Goal: Transaction & Acquisition: Purchase product/service

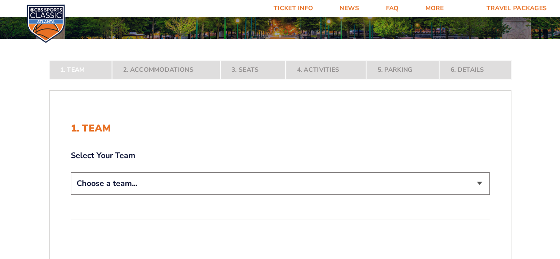
scroll to position [154, 0]
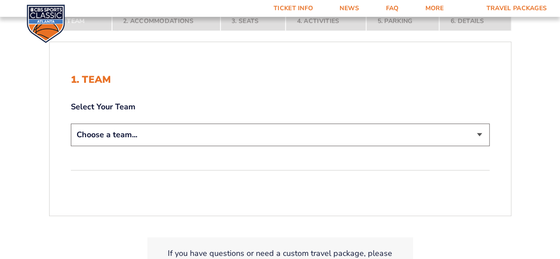
click at [345, 132] on select "Choose a team... Kentucky Wildcats Ohio State Buckeyes North Carolina Tar Heels…" at bounding box center [280, 135] width 419 height 23
select select "12956"
click at [71, 124] on select "Choose a team... Kentucky Wildcats Ohio State Buckeyes North Carolina Tar Heels…" at bounding box center [280, 135] width 419 height 23
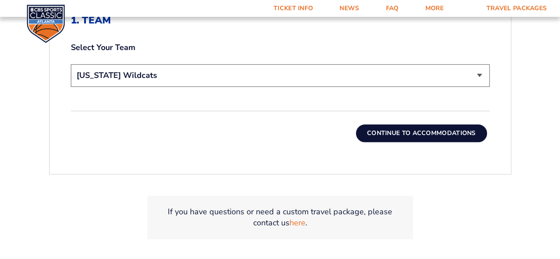
click at [462, 132] on button "Continue To Accommodations" at bounding box center [421, 133] width 131 height 18
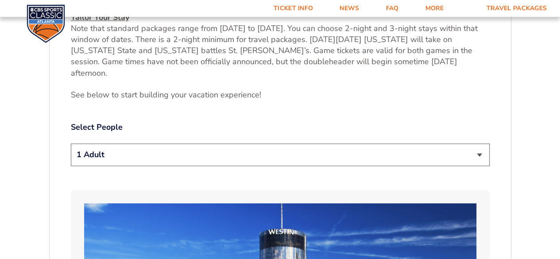
scroll to position [399, 0]
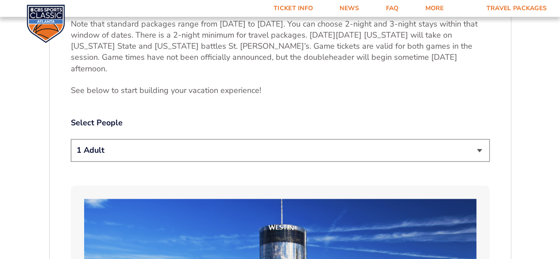
click at [454, 139] on select "1 Adult 2 Adults 3 Adults 4 Adults 2 Adults + 1 Child 2 Adults + 2 Children 2 A…" at bounding box center [280, 150] width 419 height 23
select select "2 Adults + 1 Child"
click at [71, 139] on select "1 Adult 2 Adults 3 Adults 4 Adults 2 Adults + 1 Child 2 Adults + 2 Children 2 A…" at bounding box center [280, 150] width 419 height 23
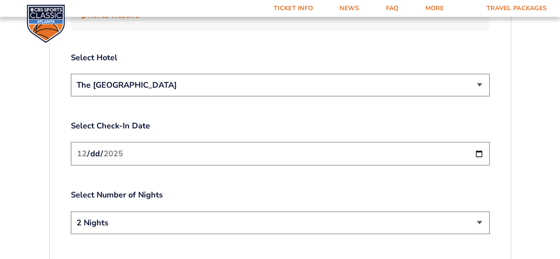
scroll to position [1027, 0]
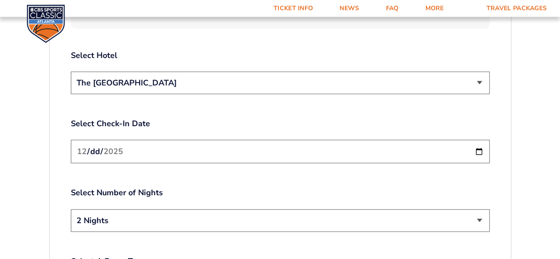
click at [308, 209] on select "2 Nights 3 Nights" at bounding box center [280, 220] width 419 height 23
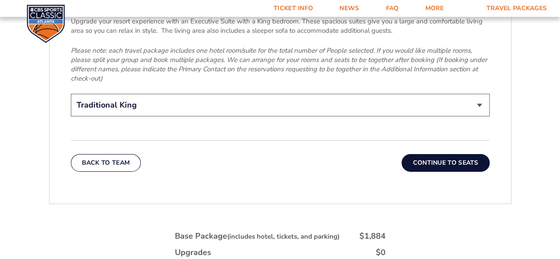
scroll to position [1419, 0]
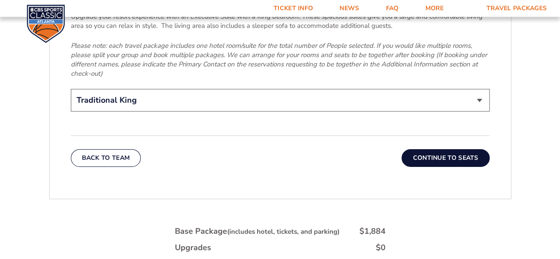
click at [457, 149] on button "Continue To Seats" at bounding box center [446, 158] width 88 height 18
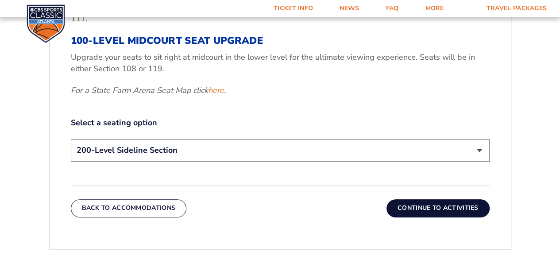
scroll to position [386, 0]
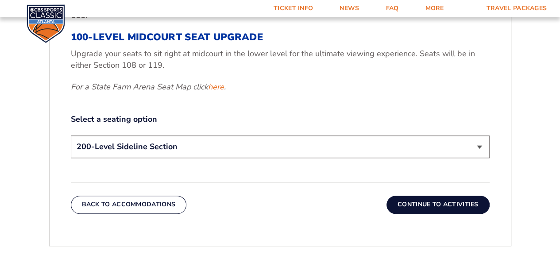
click at [443, 146] on select "200-Level Sideline Section 100-Level Corner Seat Upgrade (+$120 per person) 100…" at bounding box center [280, 147] width 419 height 23
click at [449, 115] on label "Select a seating option" at bounding box center [280, 119] width 419 height 11
click at [438, 201] on button "Continue To Activities" at bounding box center [438, 205] width 103 height 18
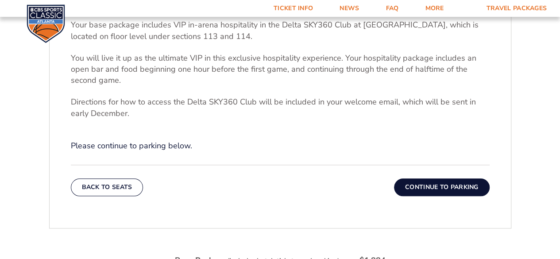
scroll to position [316, 0]
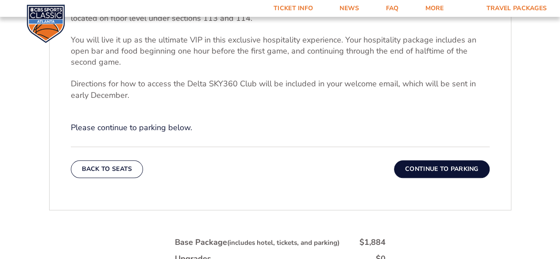
click at [452, 161] on button "Continue To Parking" at bounding box center [442, 169] width 96 height 18
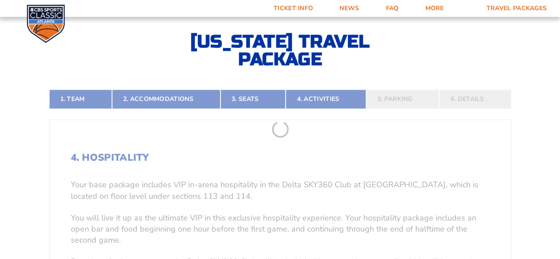
scroll to position [122, 0]
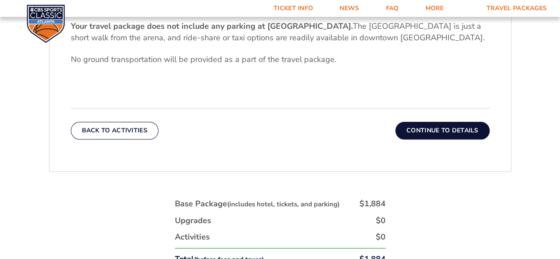
click at [474, 128] on button "Continue To Details" at bounding box center [443, 131] width 94 height 18
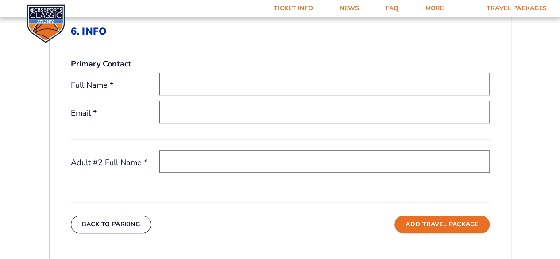
scroll to position [274, 0]
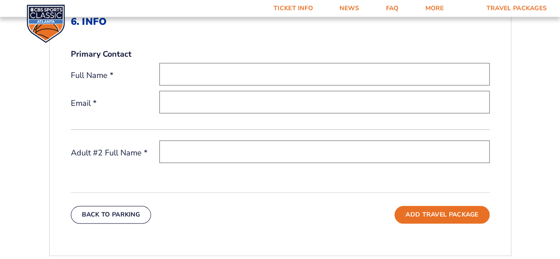
click at [212, 82] on input "text" at bounding box center [324, 74] width 330 height 23
type input "Tim Beam"
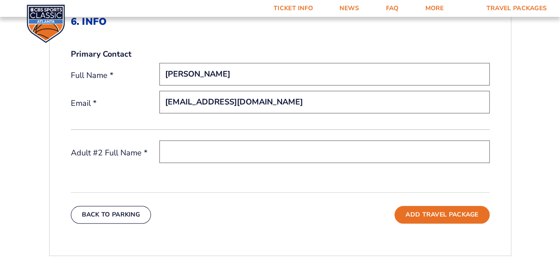
type input "twbeam47@gmail.com"
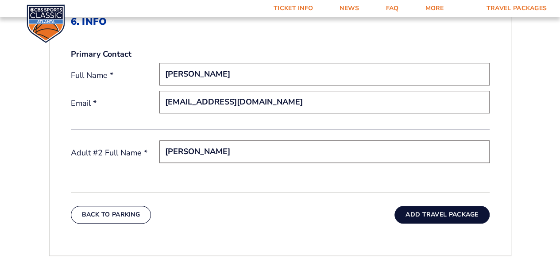
type input "Brady Beam"
click at [419, 212] on button "Add Travel Package" at bounding box center [442, 215] width 95 height 18
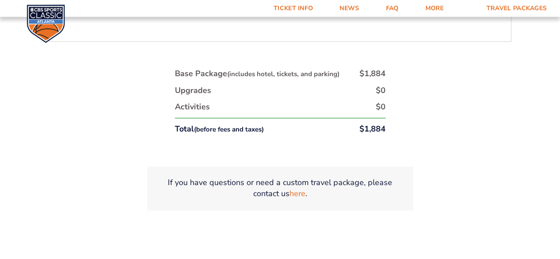
scroll to position [513, 0]
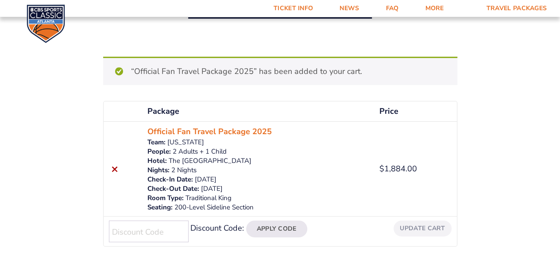
scroll to position [77, 0]
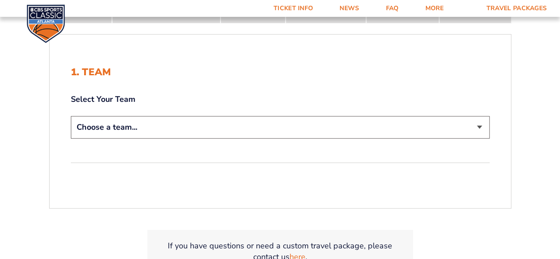
scroll to position [175, 0]
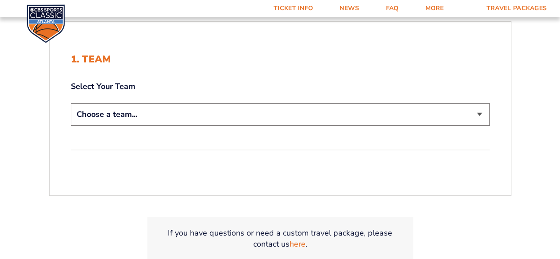
click at [388, 116] on select "Choose a team... [US_STATE] Wildcats [US_STATE] State Buckeyes [US_STATE] Tar H…" at bounding box center [280, 114] width 419 height 23
select select "12956"
click at [71, 103] on select "Choose a team... [US_STATE] Wildcats [US_STATE] State Buckeyes [US_STATE] Tar H…" at bounding box center [280, 114] width 419 height 23
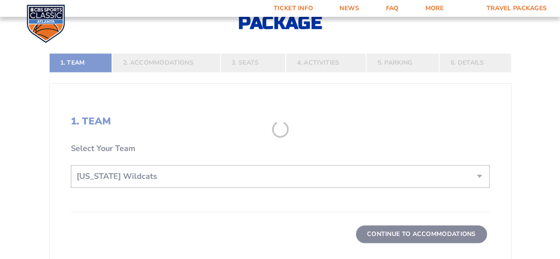
scroll to position [237, 0]
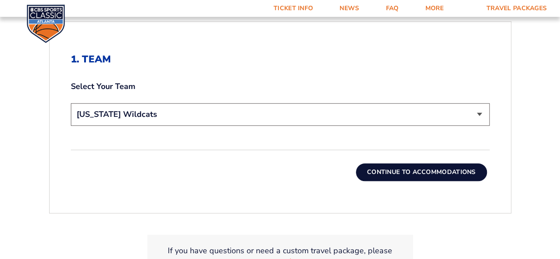
click at [449, 172] on button "Continue To Accommodations" at bounding box center [421, 172] width 131 height 18
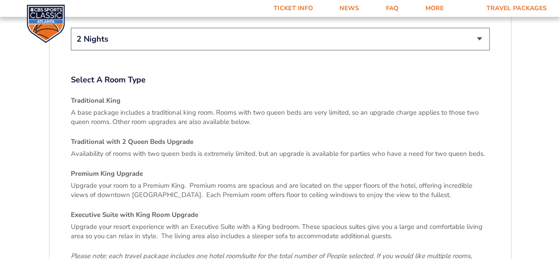
scroll to position [1111, 0]
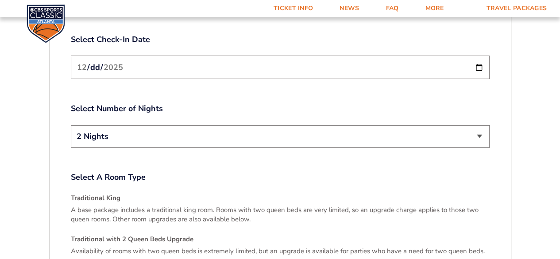
click at [473, 125] on select "2 Nights 3 Nights" at bounding box center [280, 136] width 419 height 23
click at [483, 56] on input "[DATE]" at bounding box center [280, 67] width 419 height 23
type input "[DATE]"
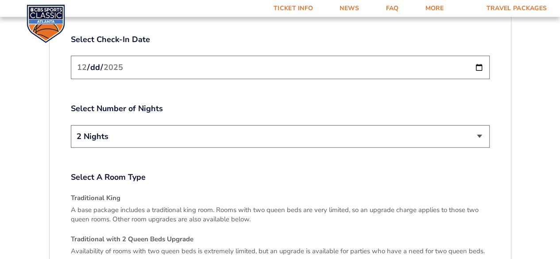
click at [476, 125] on select "2 Nights 3 Nights" at bounding box center [280, 136] width 419 height 23
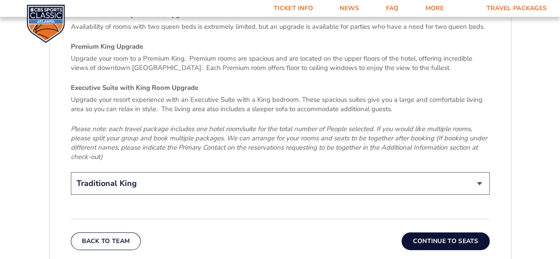
scroll to position [1310, 0]
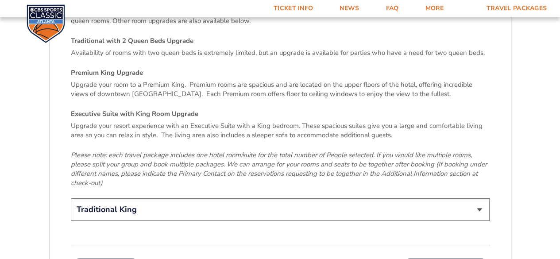
click at [480, 198] on select "Traditional King Traditional with 2 Queen Beds Upgrade (+$95 per night) Premium…" at bounding box center [280, 209] width 419 height 23
